Goal: Information Seeking & Learning: Learn about a topic

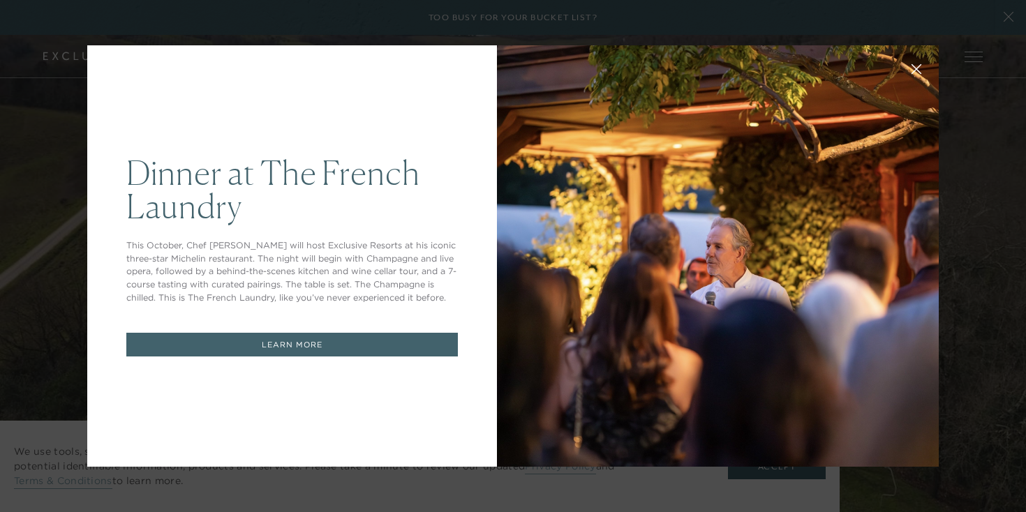
click at [922, 75] on button at bounding box center [915, 67] width 33 height 33
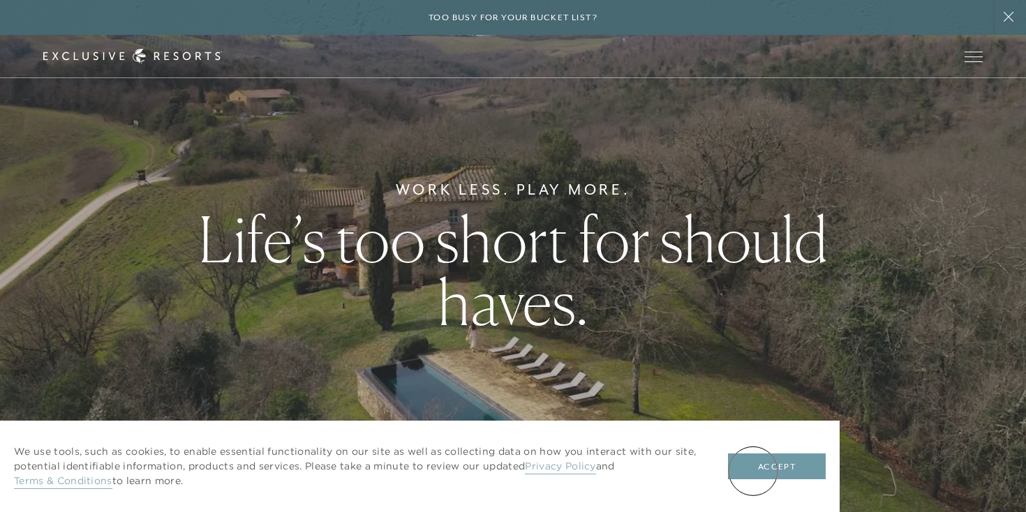
click at [753, 471] on button "Accept" at bounding box center [777, 467] width 98 height 27
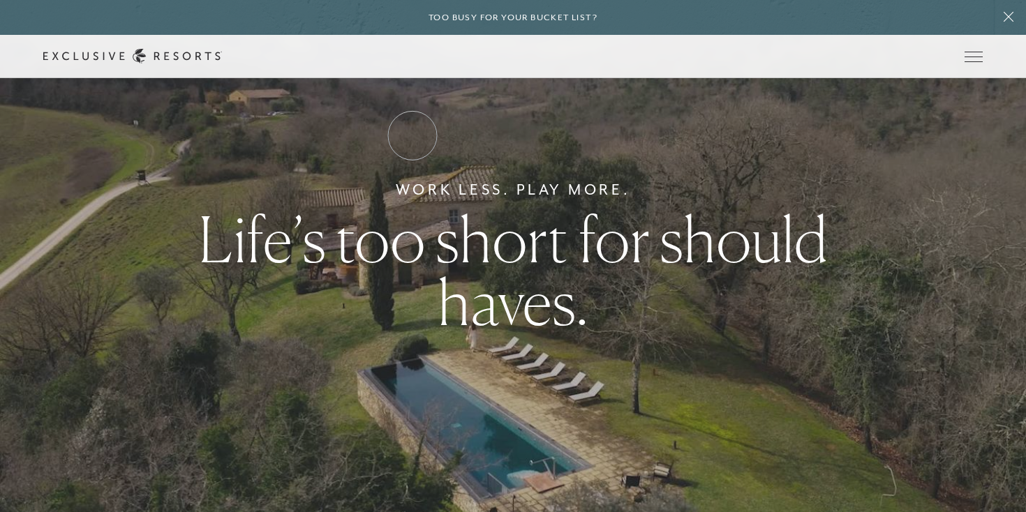
click at [0, 0] on link "Residence Collection" at bounding box center [0, 0] width 0 height 0
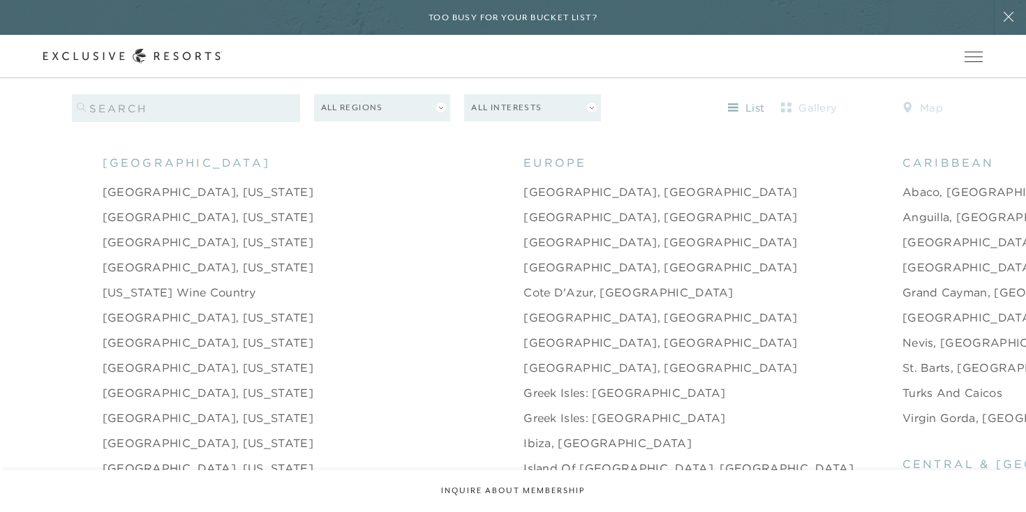
scroll to position [1358, 0]
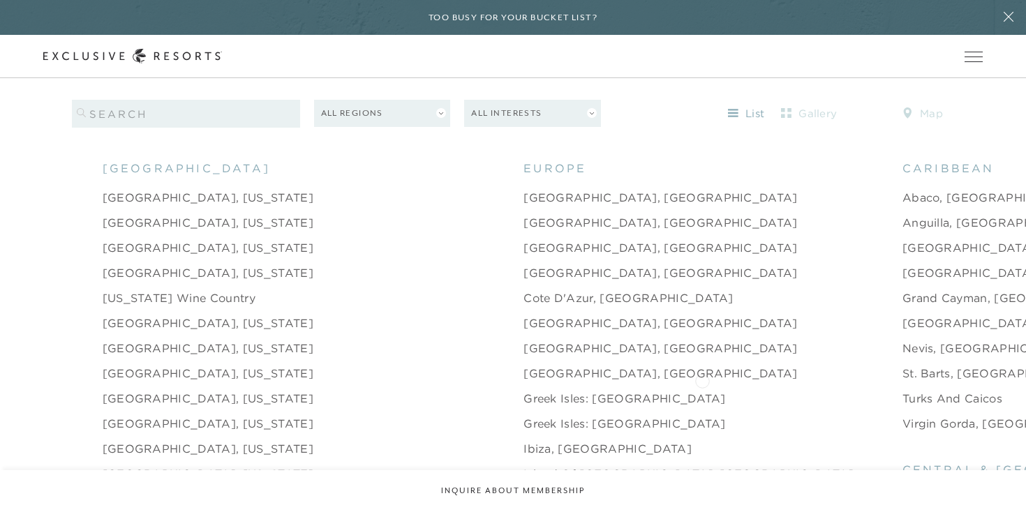
click at [902, 390] on link "Turks and Caicos" at bounding box center [952, 398] width 100 height 17
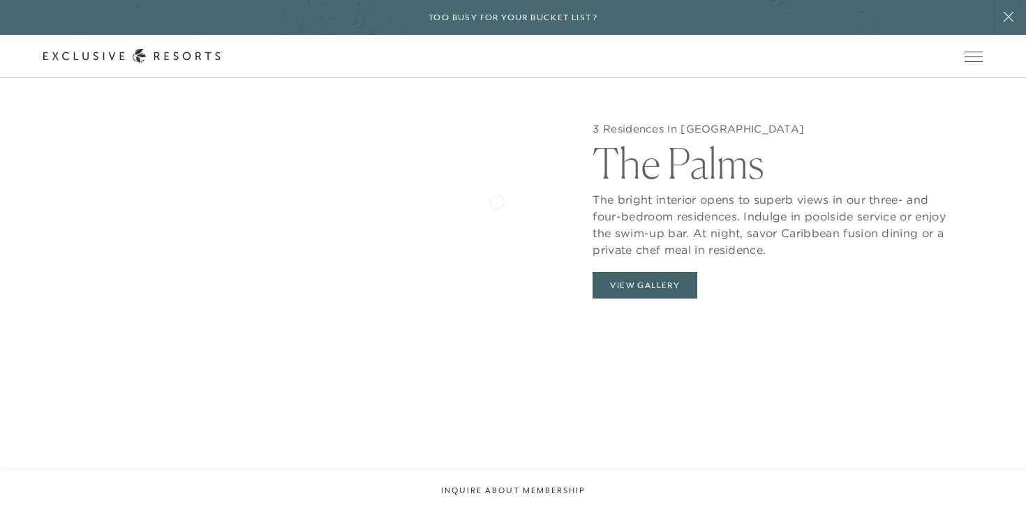
scroll to position [1400, 0]
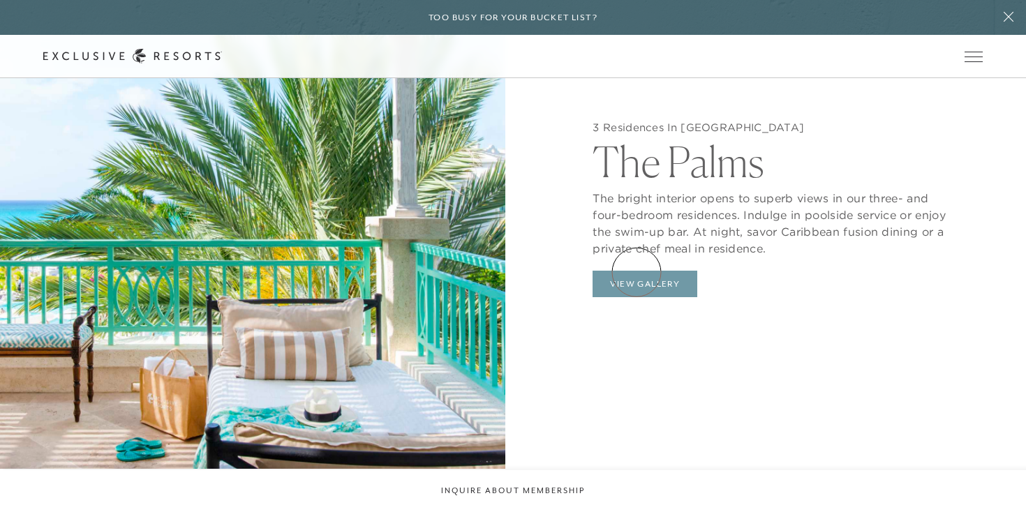
click at [636, 272] on button "View Gallery" at bounding box center [644, 284] width 105 height 27
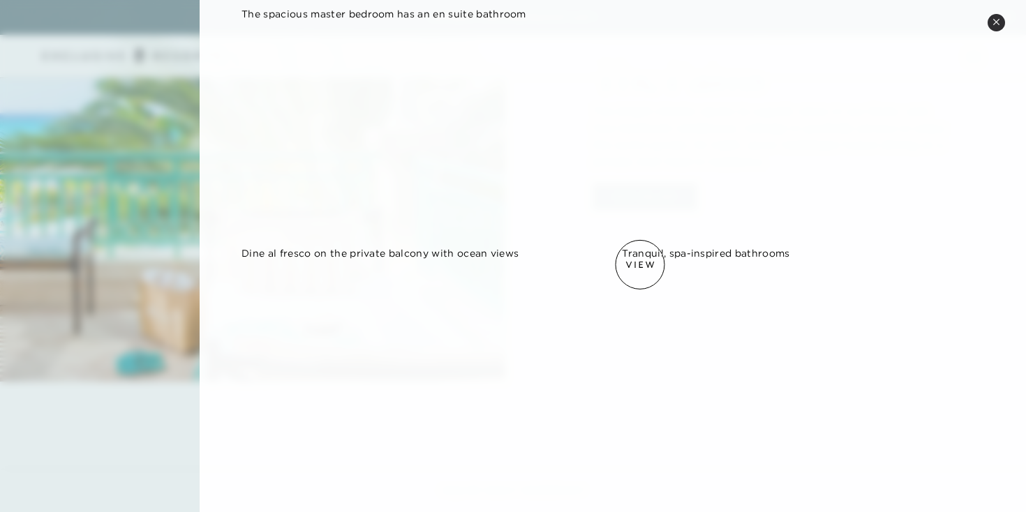
scroll to position [101, 0]
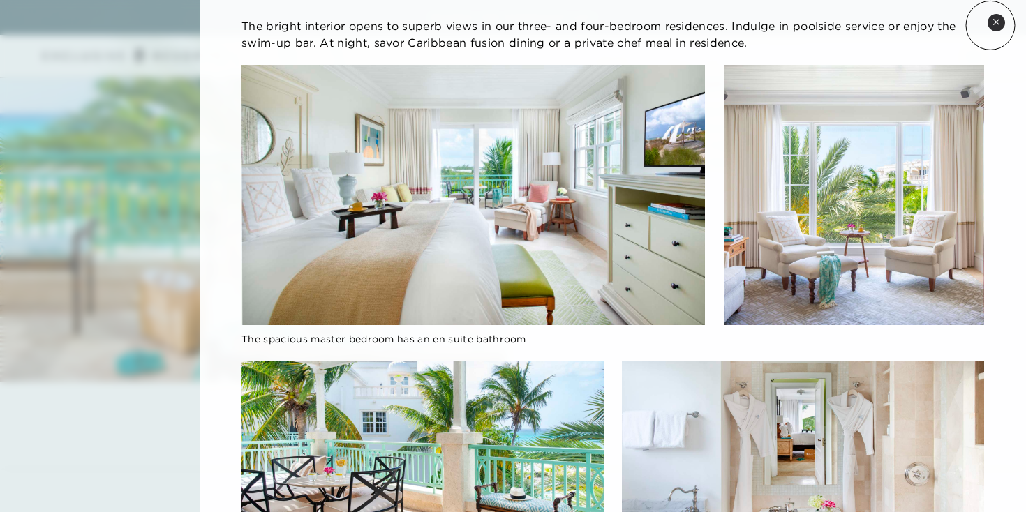
click at [990, 25] on button "Close quickview" at bounding box center [995, 22] width 17 height 17
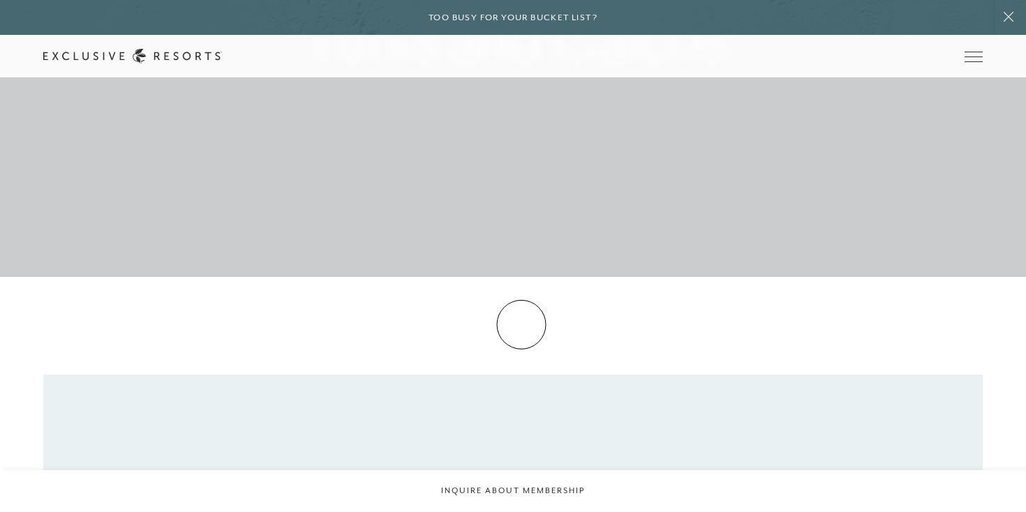
scroll to position [0, 0]
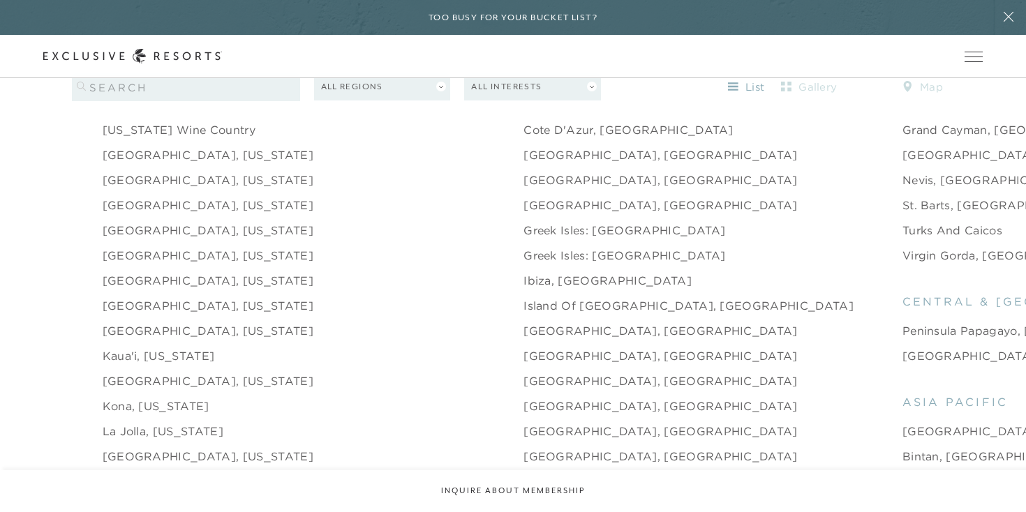
scroll to position [1534, 0]
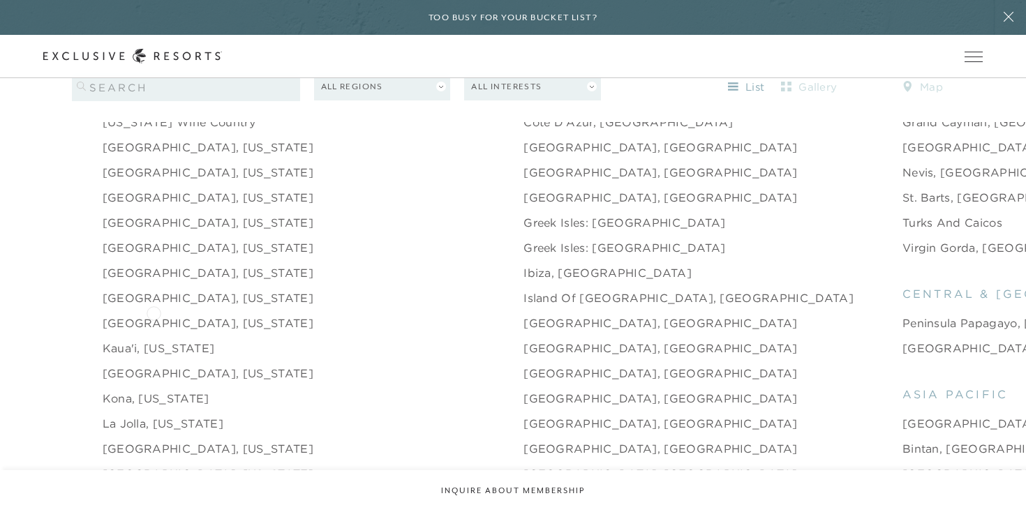
click at [153, 315] on link "[GEOGRAPHIC_DATA], [US_STATE]" at bounding box center [208, 323] width 211 height 17
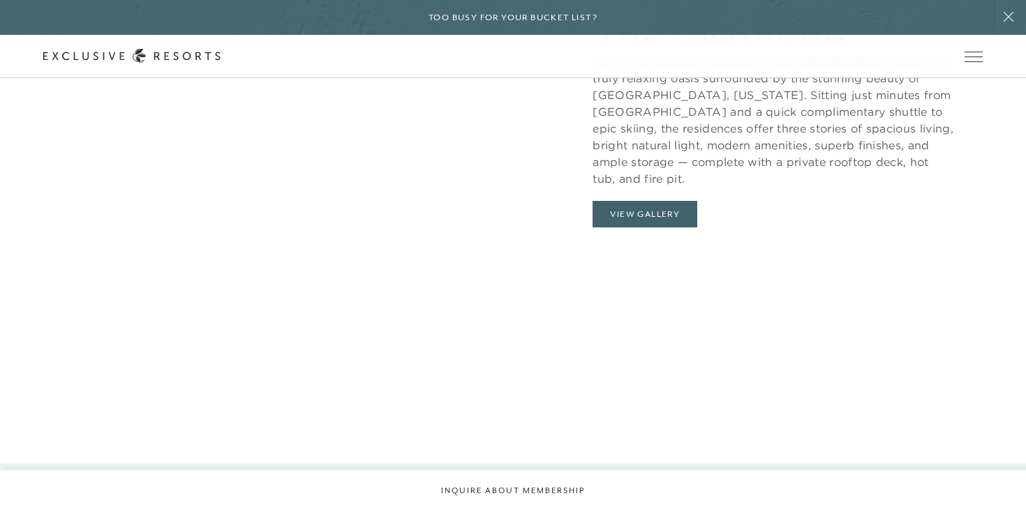
scroll to position [1456, 0]
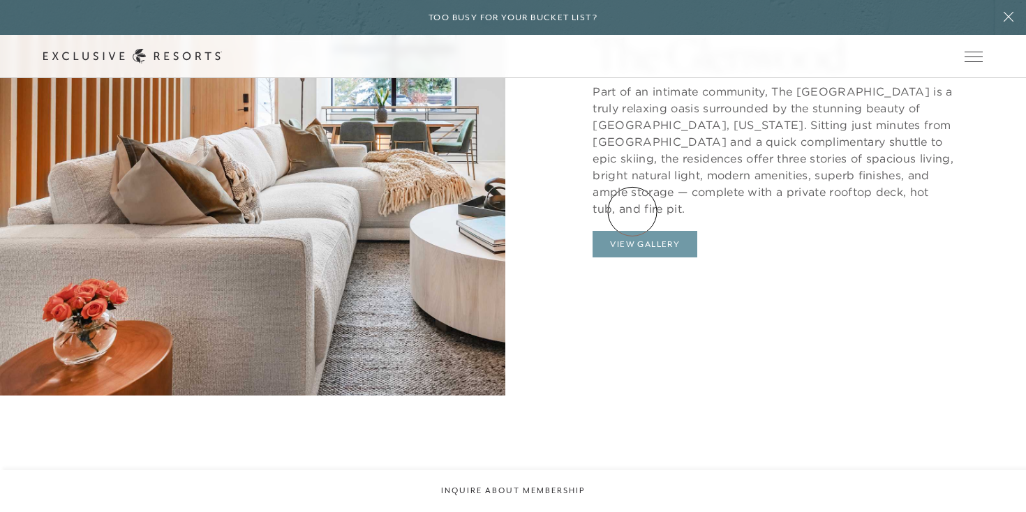
click at [632, 231] on button "View Gallery" at bounding box center [644, 244] width 105 height 27
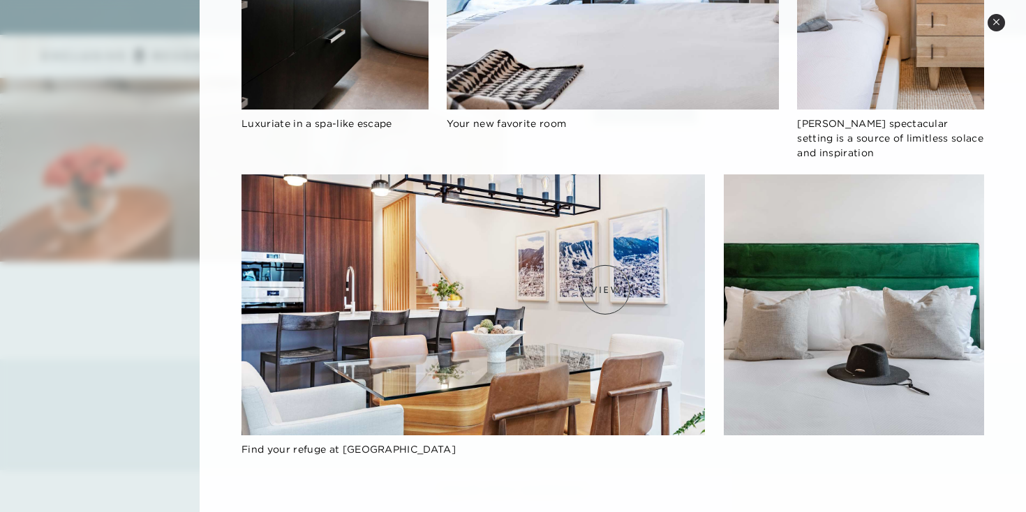
scroll to position [1599, 0]
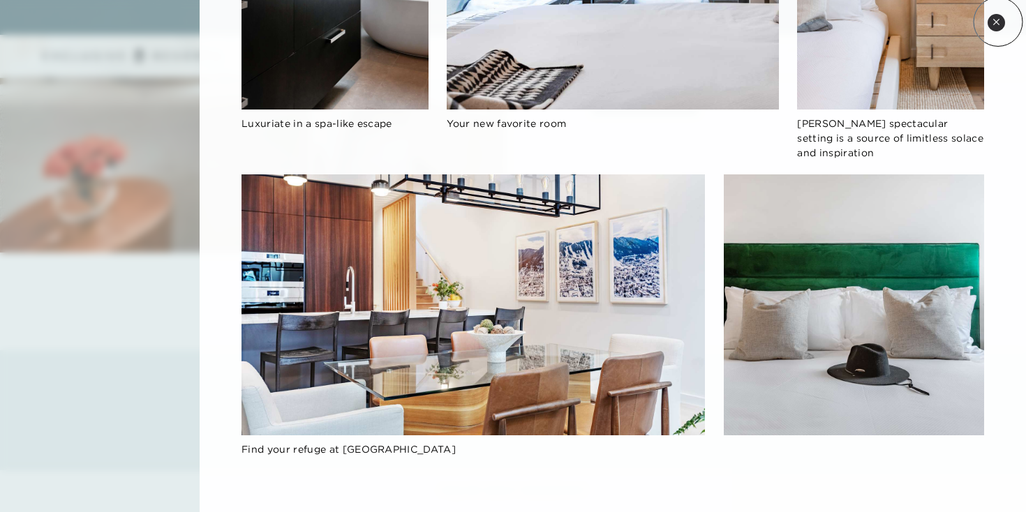
click at [998, 22] on icon at bounding box center [996, 22] width 8 height 8
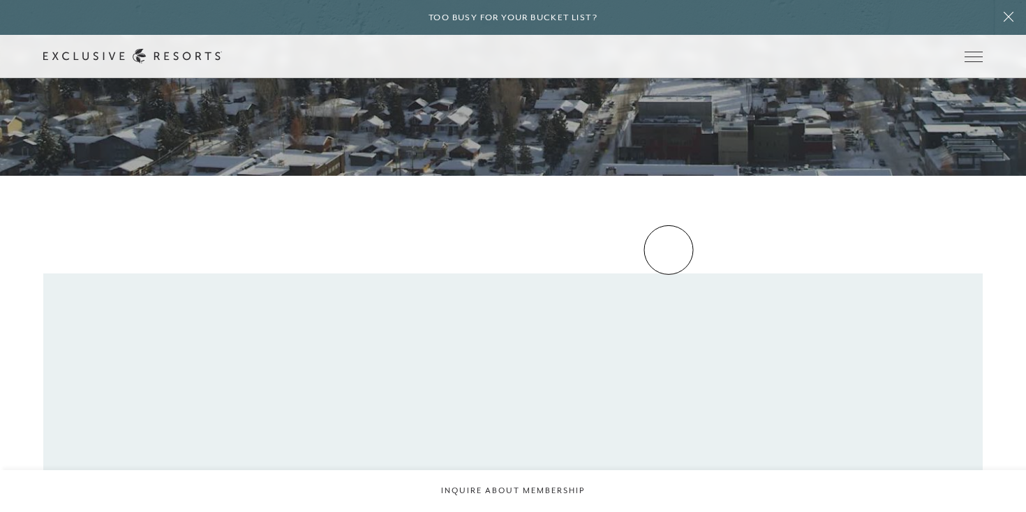
scroll to position [0, 0]
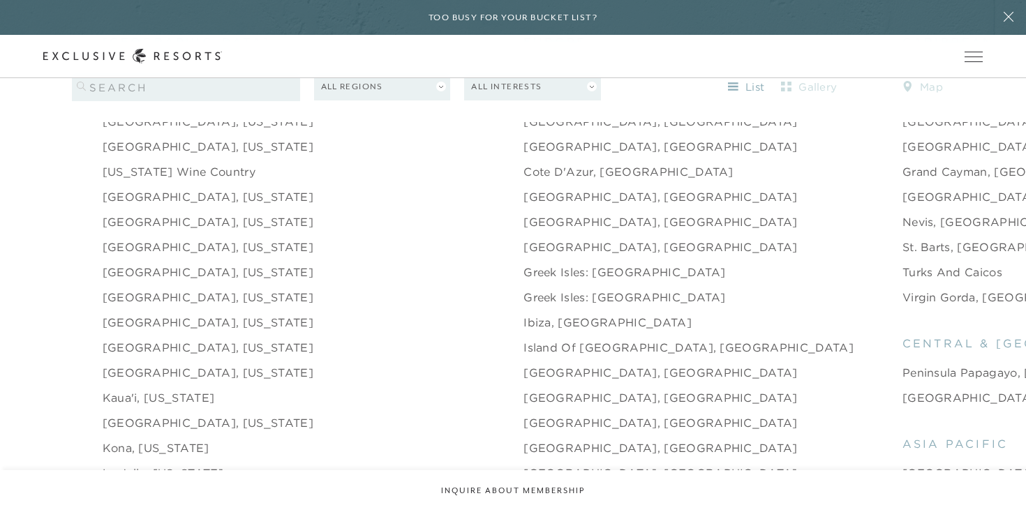
scroll to position [1487, 0]
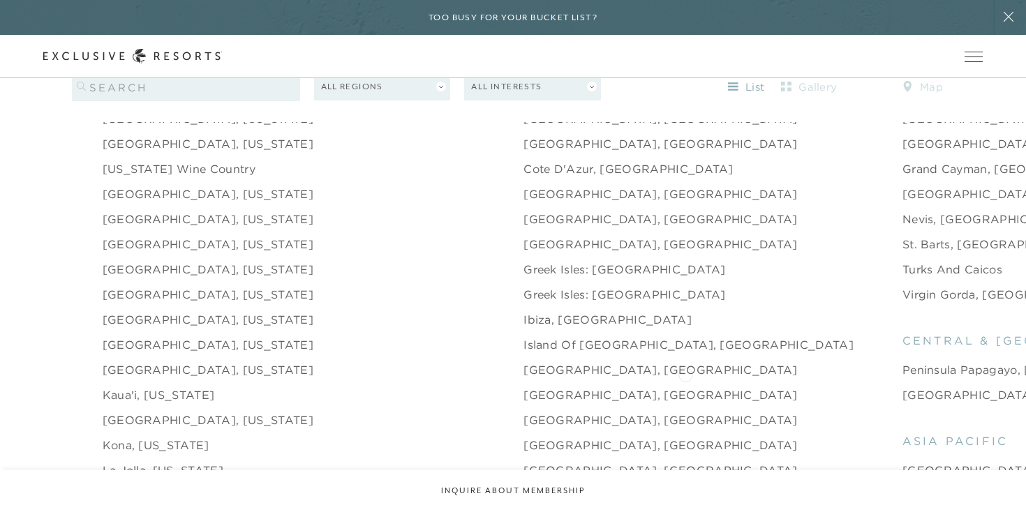
click at [902, 387] on link "[GEOGRAPHIC_DATA], [GEOGRAPHIC_DATA]" at bounding box center [1039, 395] width 274 height 17
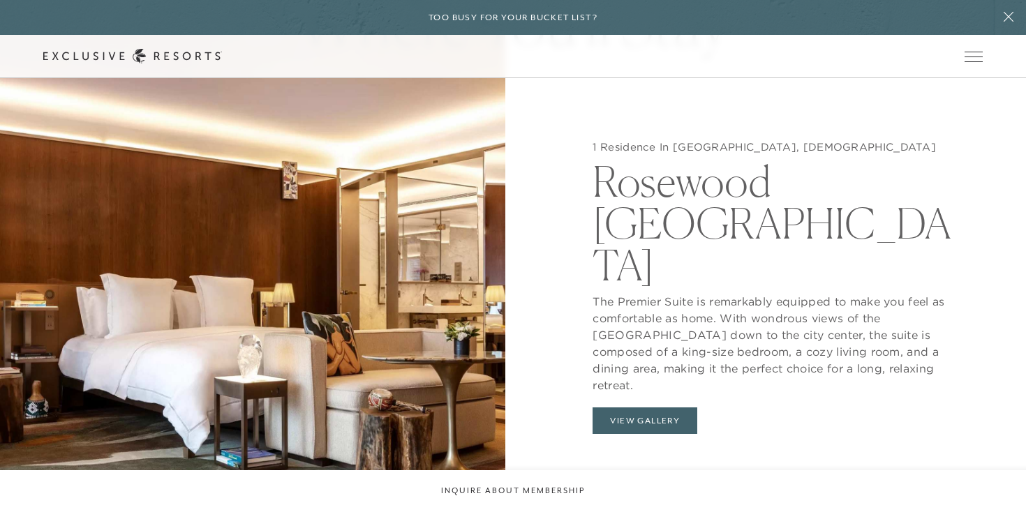
scroll to position [1361, 0]
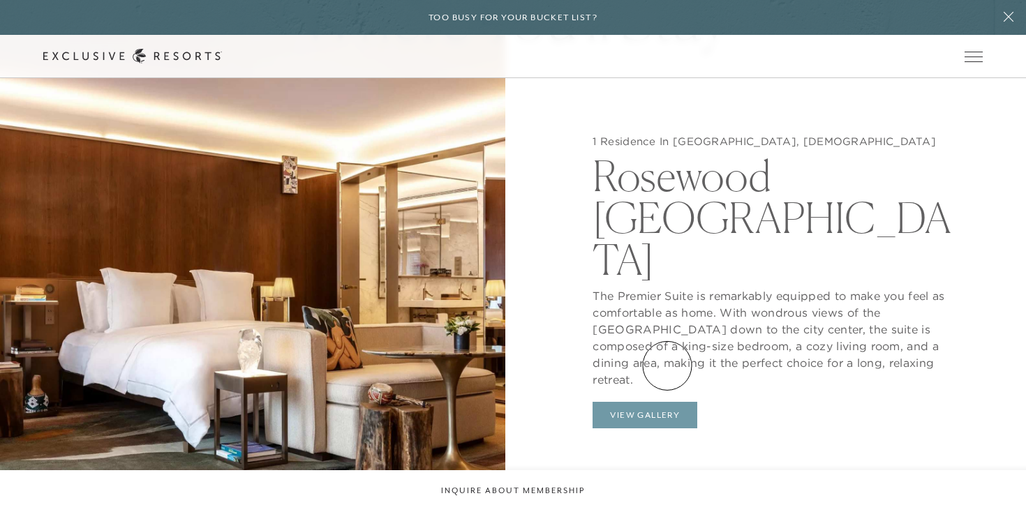
click at [667, 402] on button "View Gallery" at bounding box center [644, 415] width 105 height 27
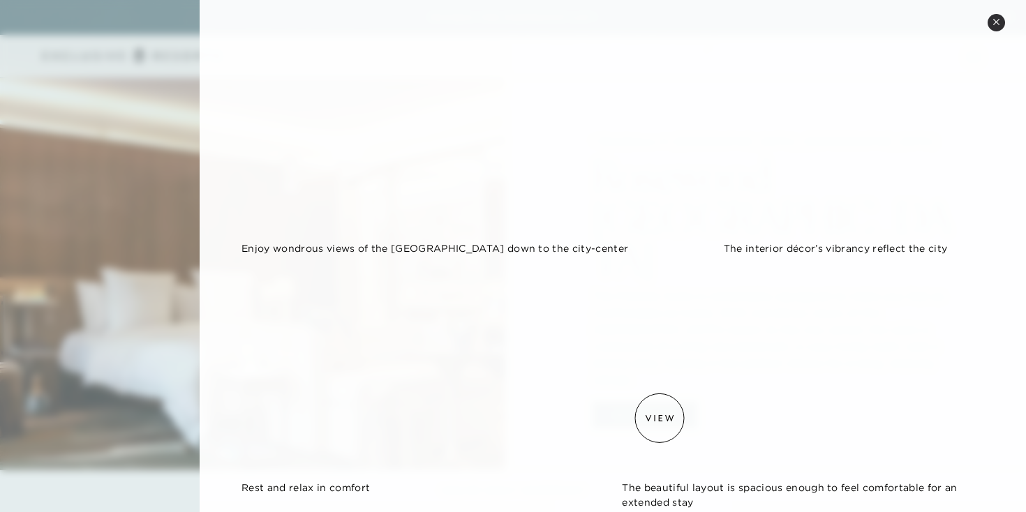
scroll to position [179, 0]
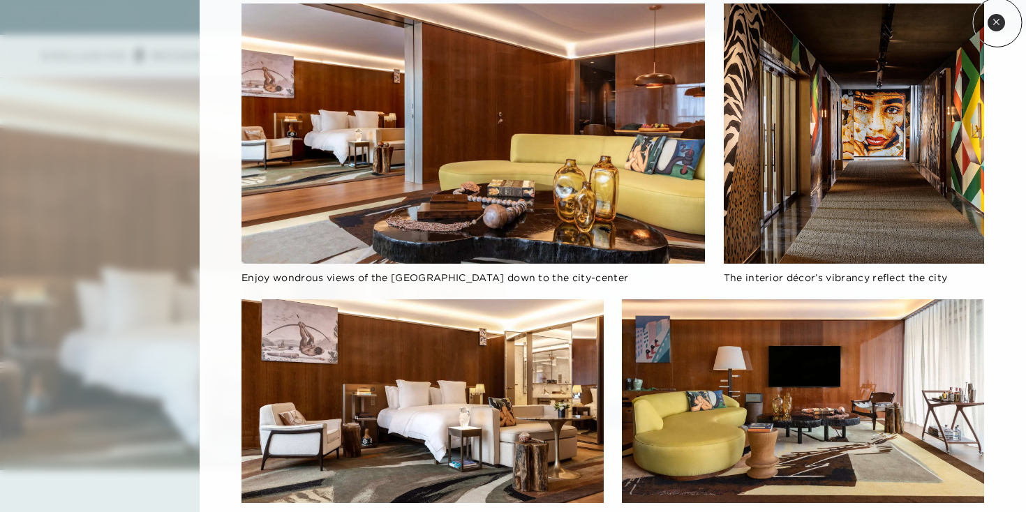
click at [997, 22] on icon at bounding box center [996, 22] width 8 height 8
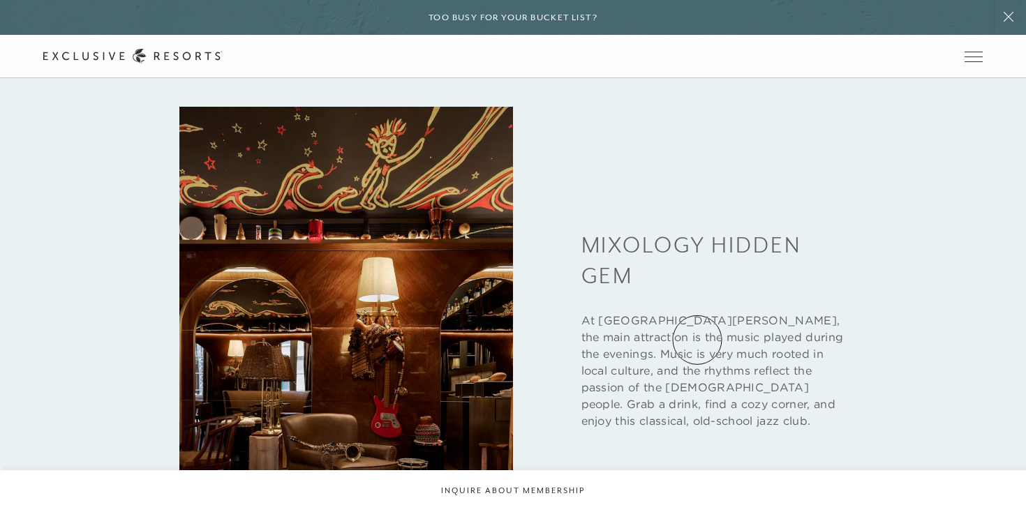
scroll to position [2095, 0]
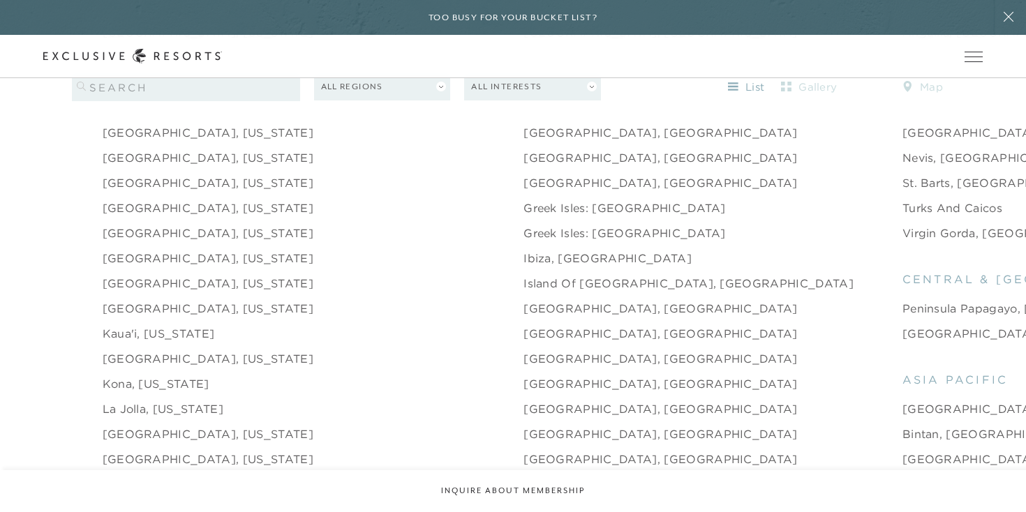
scroll to position [1550, 0]
click at [902, 299] on link "Peninsula Papagayo, [GEOGRAPHIC_DATA]" at bounding box center [1029, 307] width 255 height 17
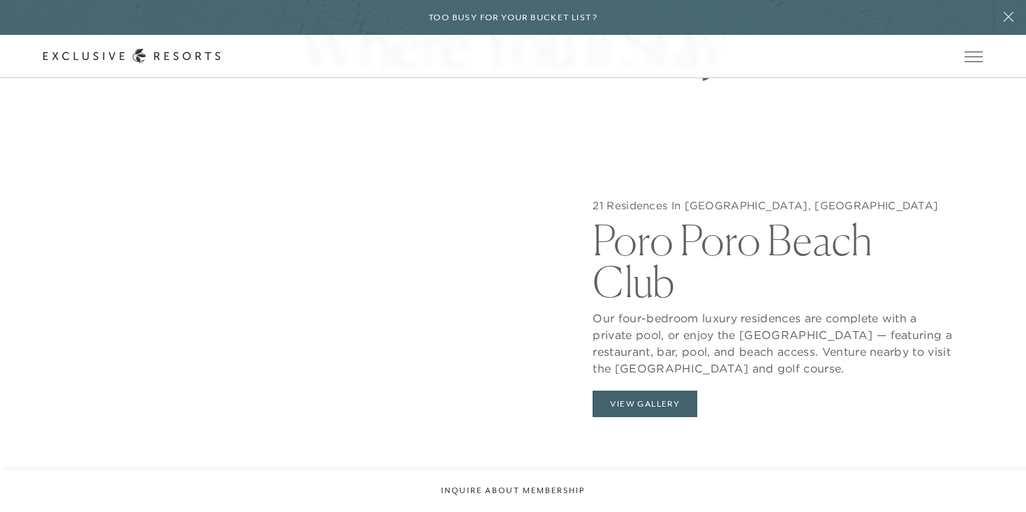
scroll to position [1423, 0]
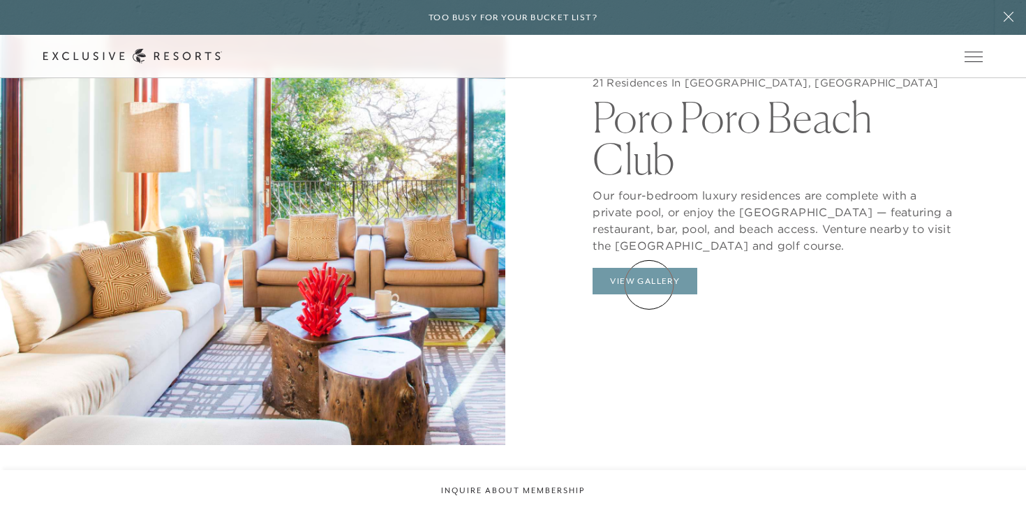
click at [649, 285] on button "View Gallery" at bounding box center [644, 281] width 105 height 27
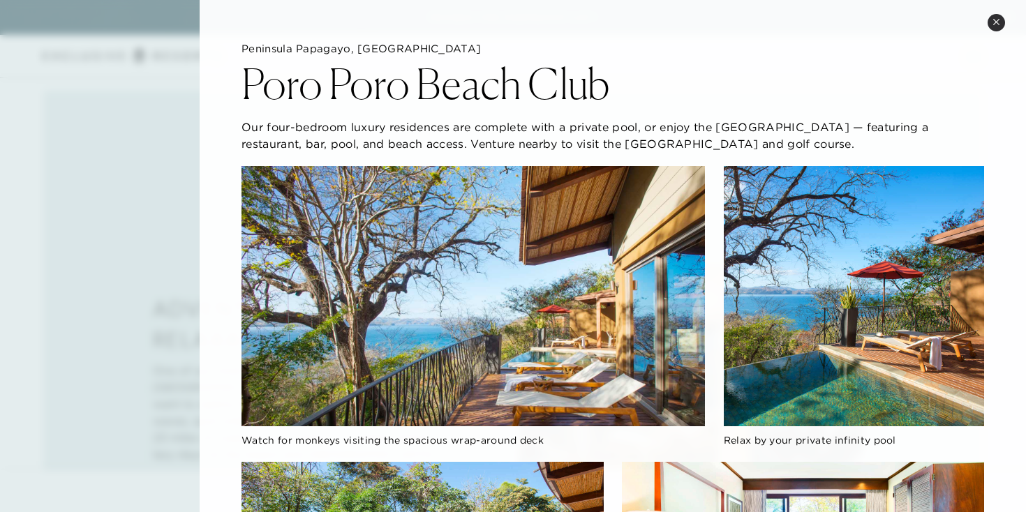
scroll to position [1448, 0]
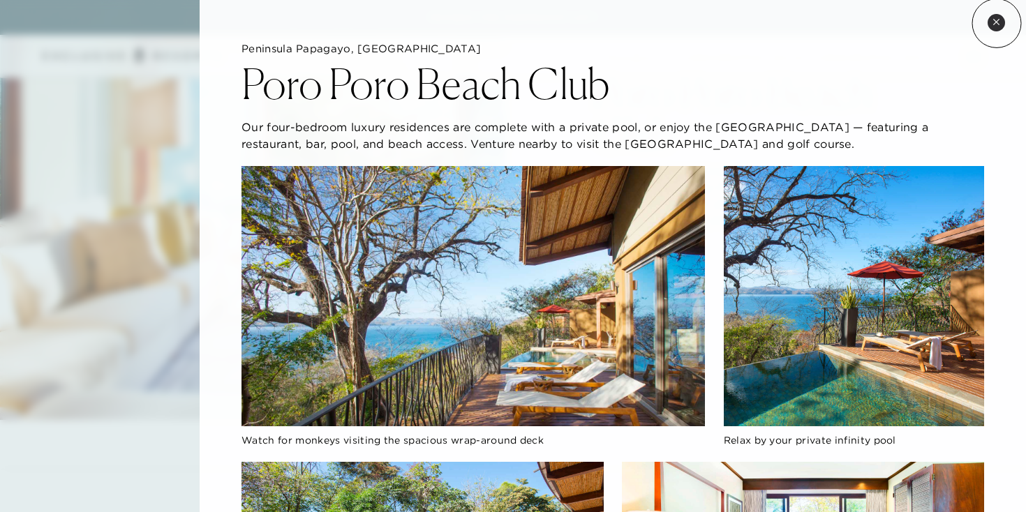
click at [996, 23] on icon at bounding box center [996, 22] width 8 height 8
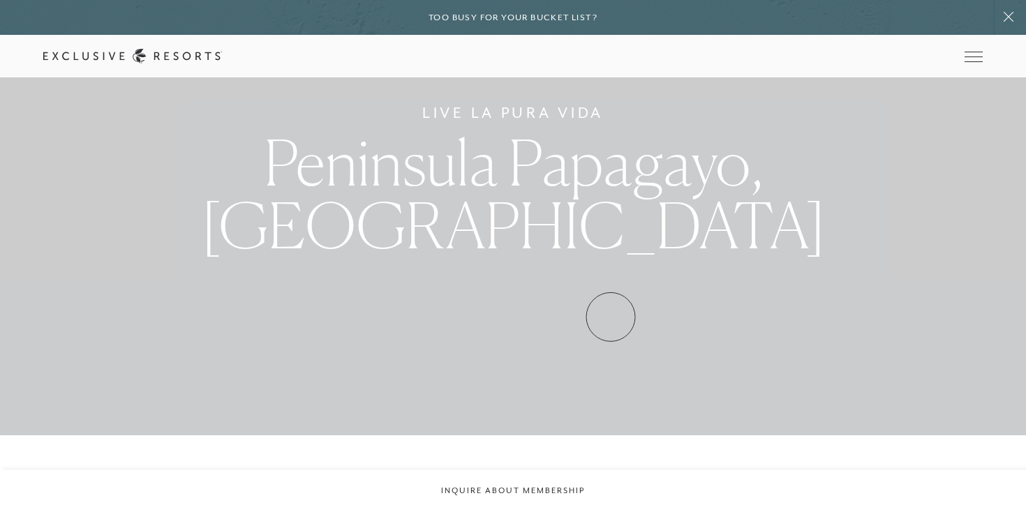
scroll to position [0, 0]
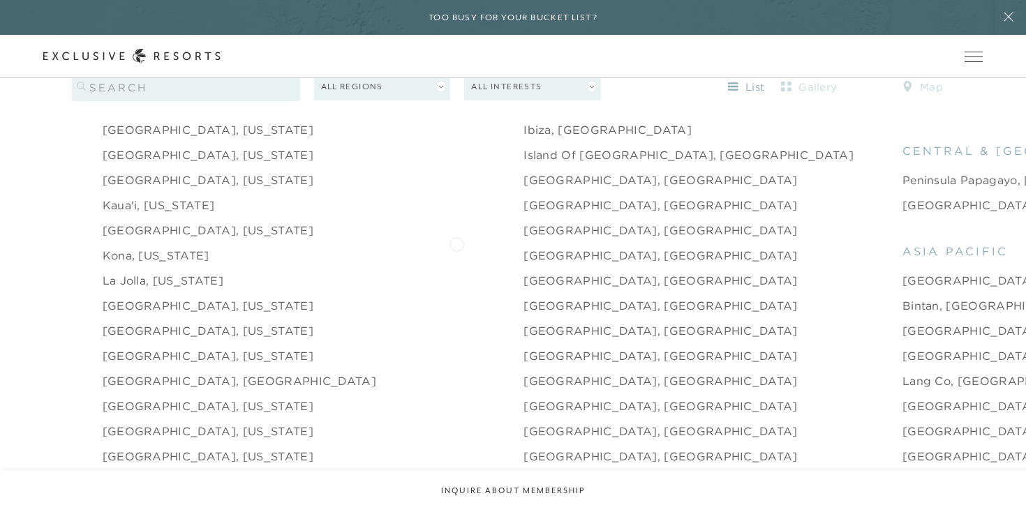
scroll to position [1693, 0]
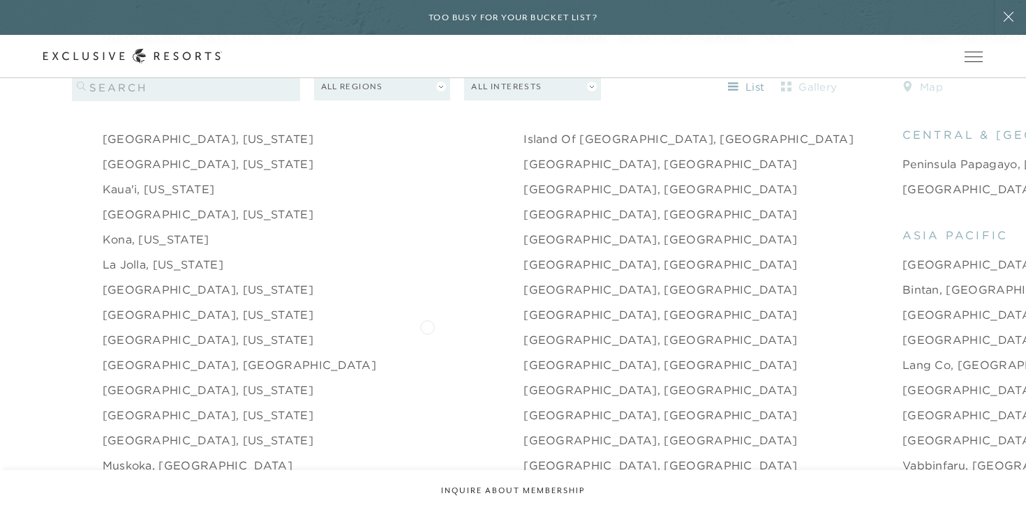
click at [523, 331] on link "[GEOGRAPHIC_DATA], [GEOGRAPHIC_DATA]" at bounding box center [660, 339] width 274 height 17
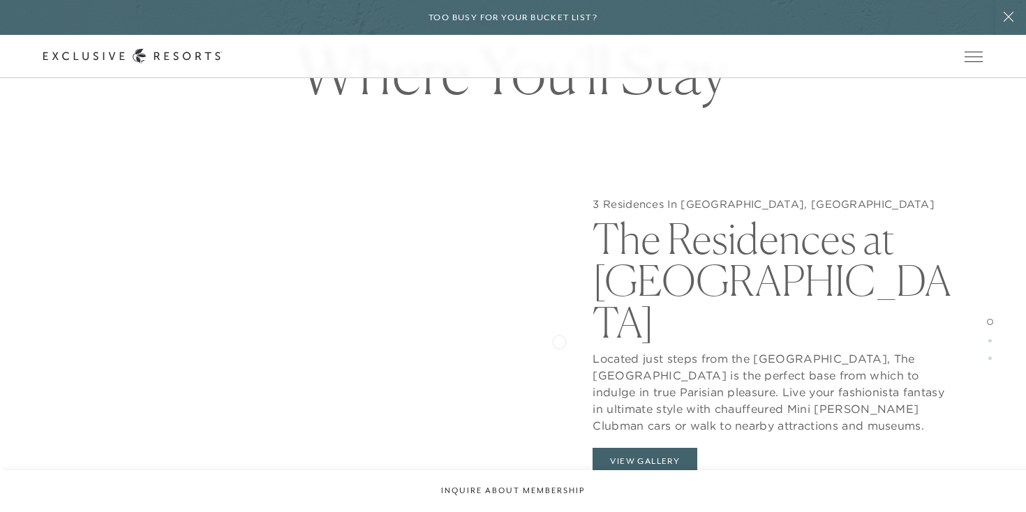
scroll to position [1400, 0]
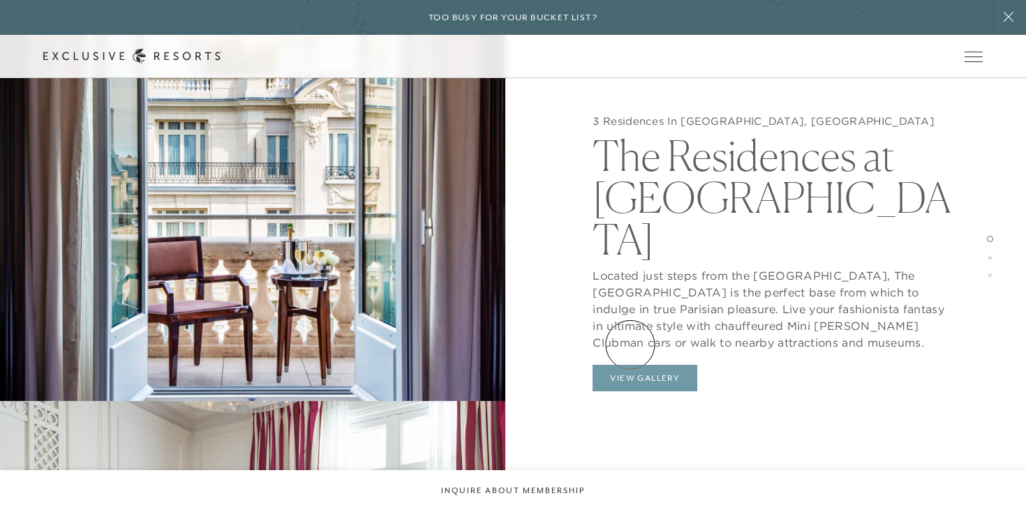
click at [630, 365] on button "View Gallery" at bounding box center [644, 378] width 105 height 27
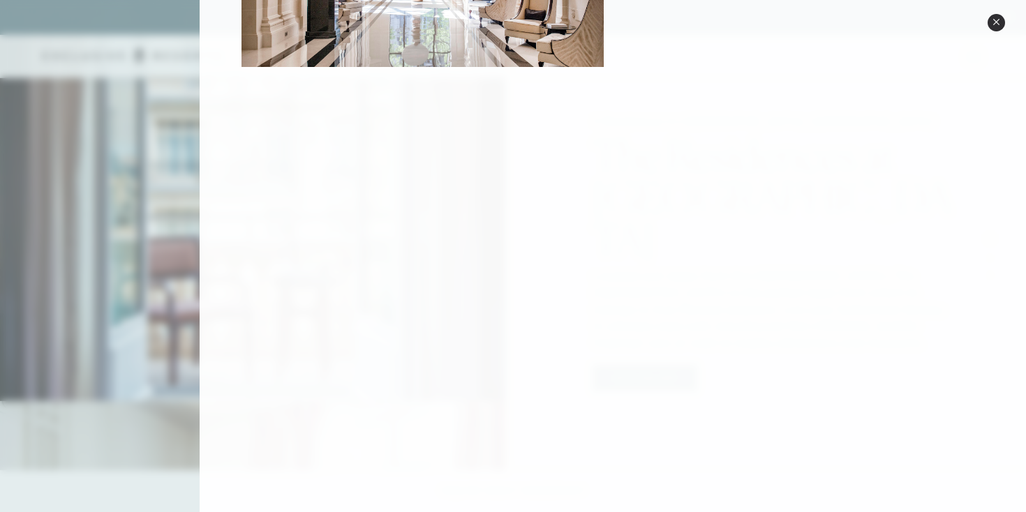
scroll to position [1513, 0]
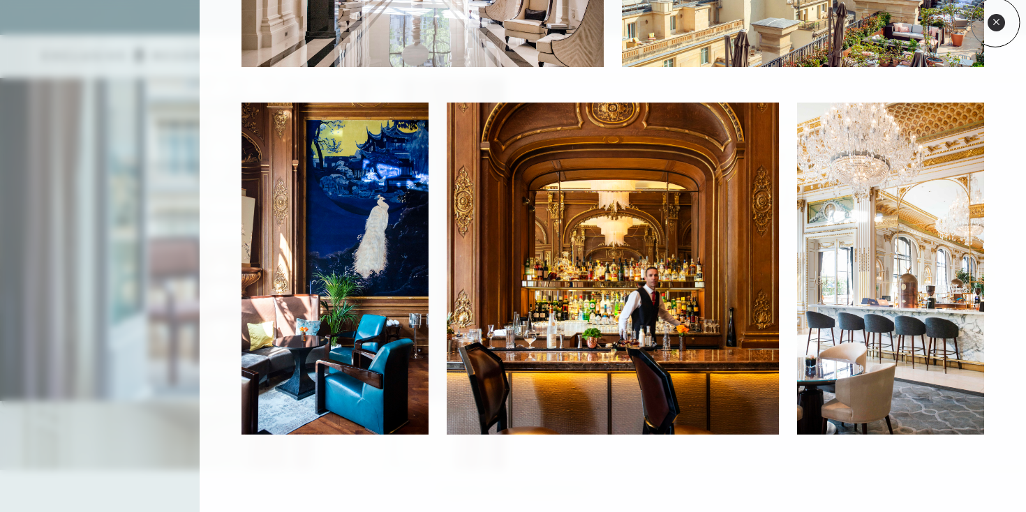
click at [995, 22] on icon at bounding box center [996, 22] width 6 height 6
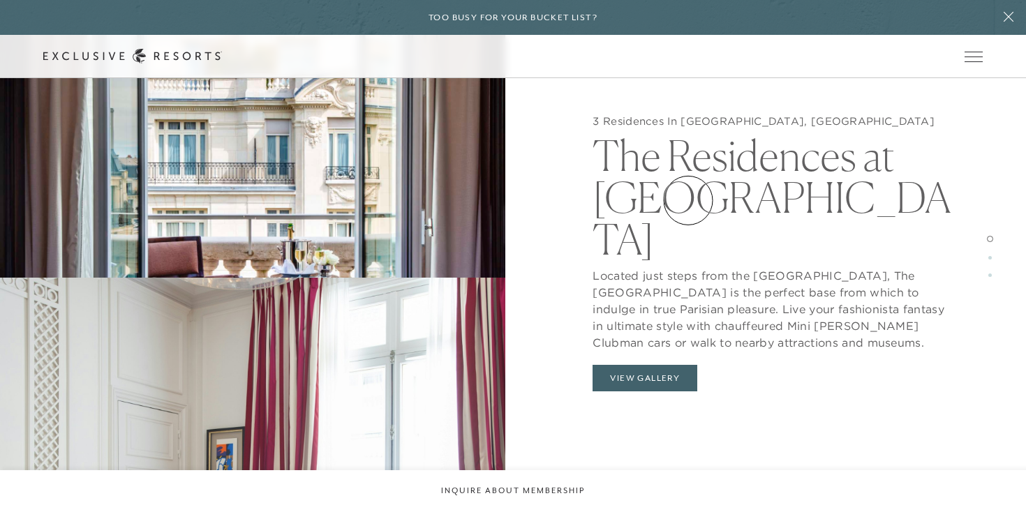
scroll to position [1488, 0]
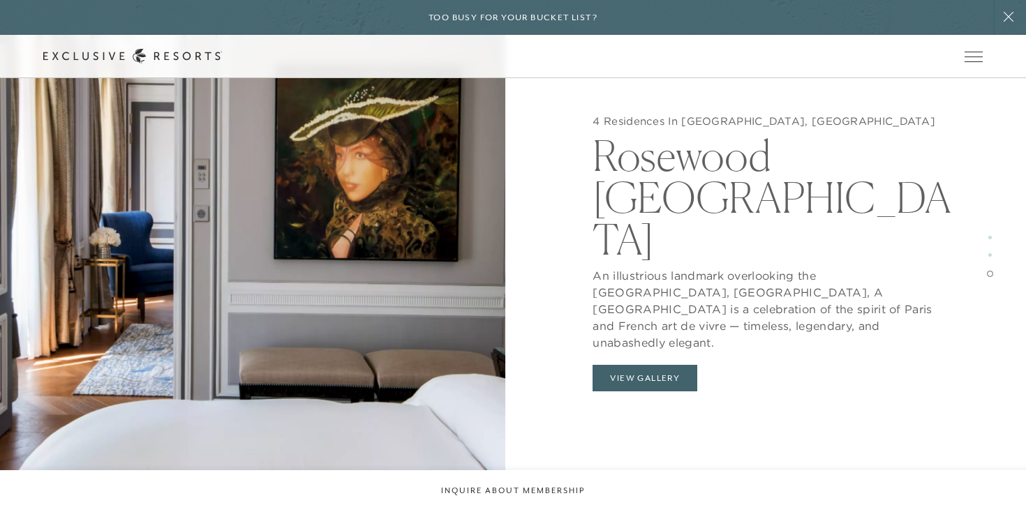
scroll to position [1693, 0]
